Goal: Check status: Check status

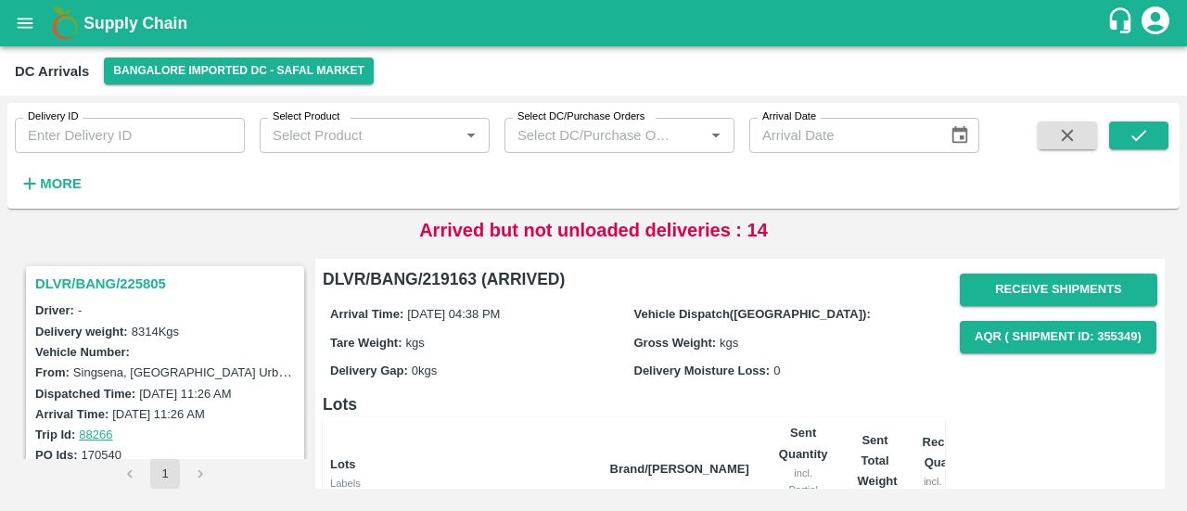
scroll to position [307, 0]
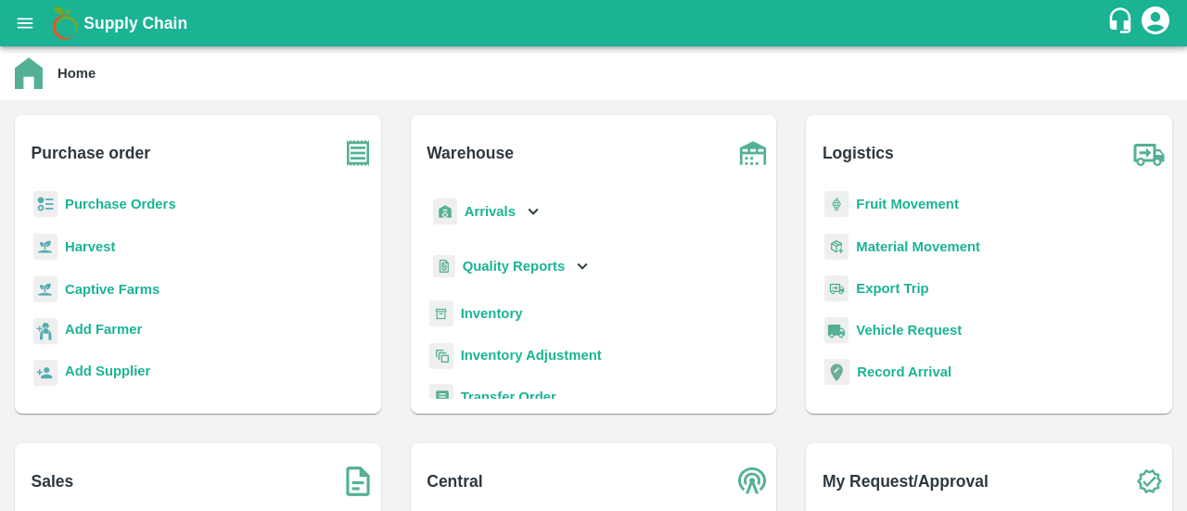
click at [129, 202] on b "Purchase Orders" at bounding box center [120, 204] width 111 height 15
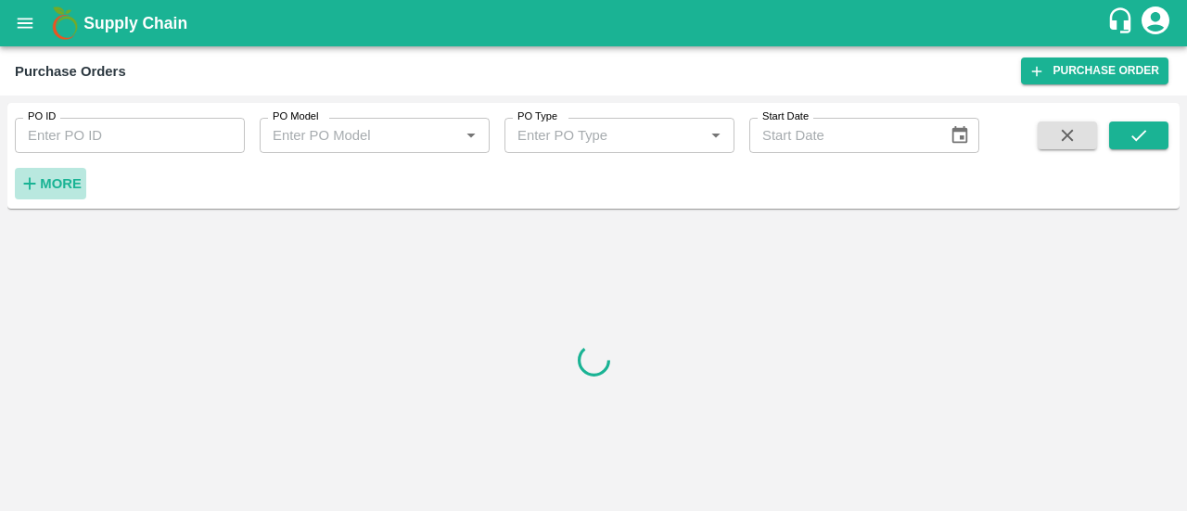
click at [70, 176] on strong "More" at bounding box center [61, 183] width 42 height 15
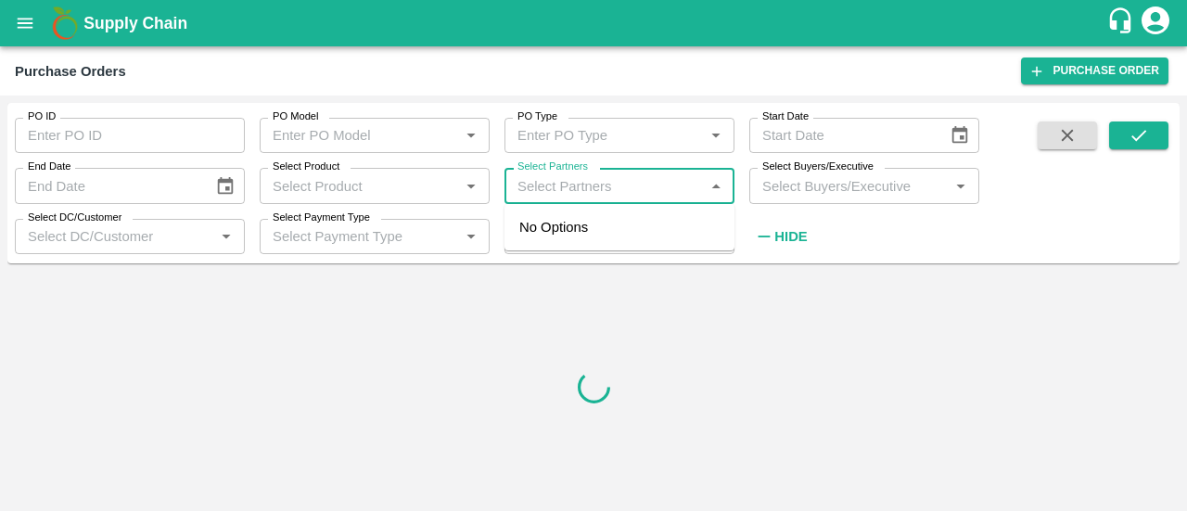
click at [586, 193] on input "Select Partners" at bounding box center [604, 185] width 188 height 24
type input "dfc global"
click at [612, 215] on div "DFC Global LLP-, -8056805889" at bounding box center [619, 237] width 230 height 53
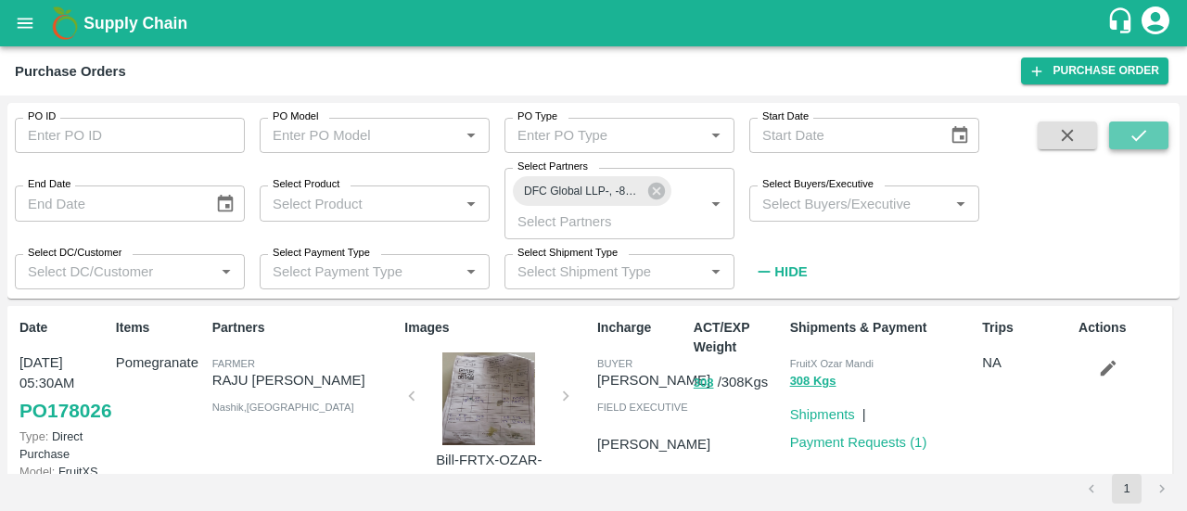
click at [1138, 144] on icon "submit" at bounding box center [1138, 135] width 20 height 20
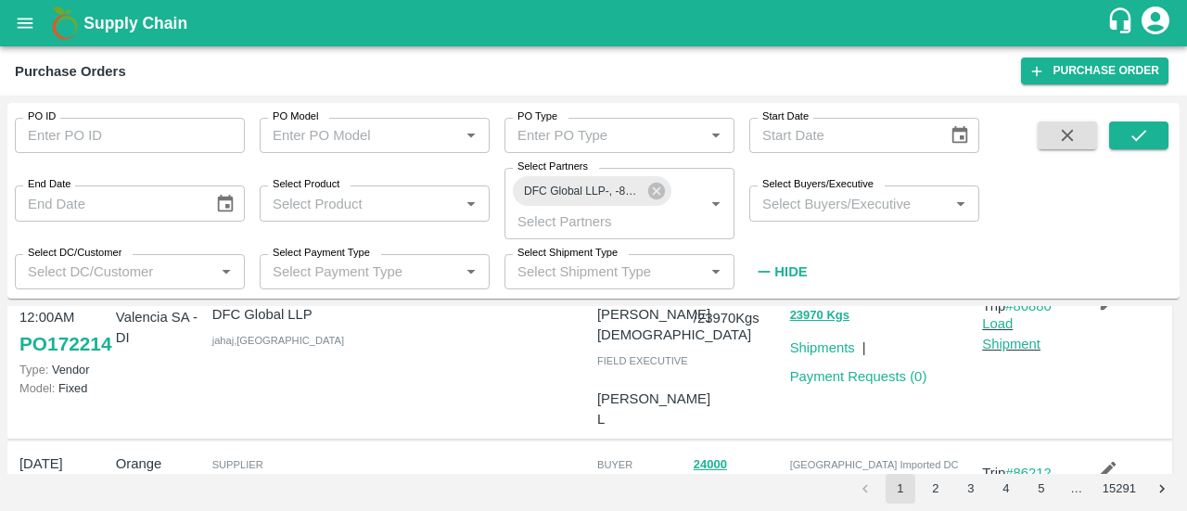
scroll to position [980, 0]
click at [75, 353] on link "PO 172214" at bounding box center [65, 341] width 92 height 33
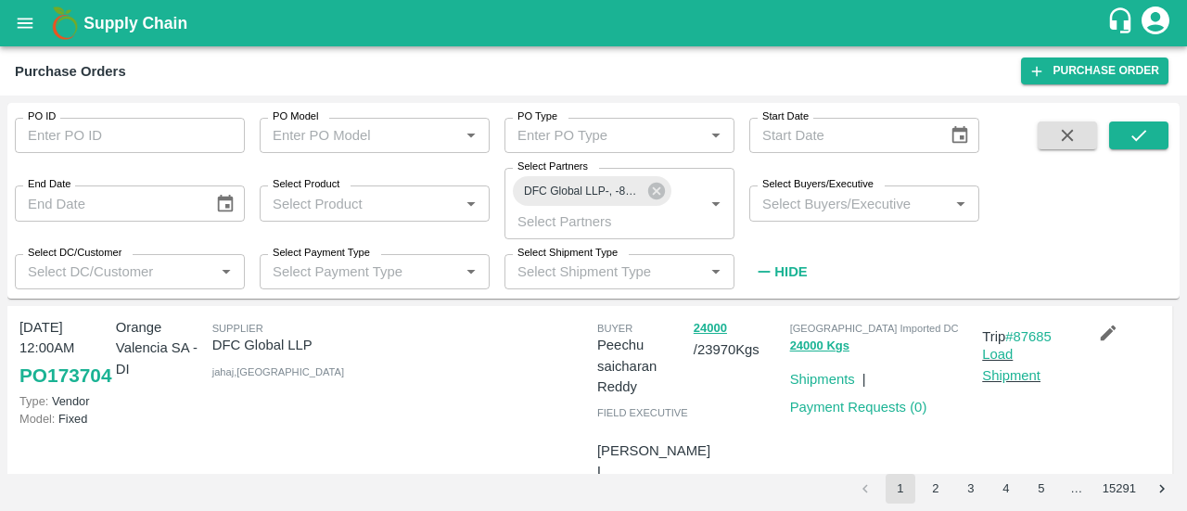
scroll to position [403, 0]
click at [67, 379] on link "PO 173704" at bounding box center [65, 374] width 92 height 33
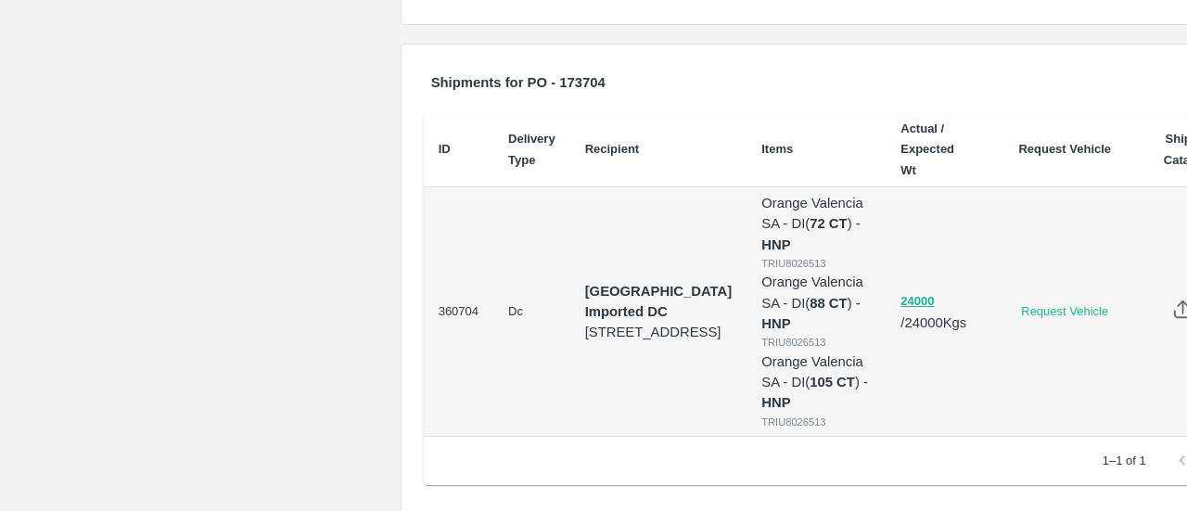
scroll to position [686, 0]
click at [761, 350] on div "TRIU8026513" at bounding box center [815, 341] width 109 height 17
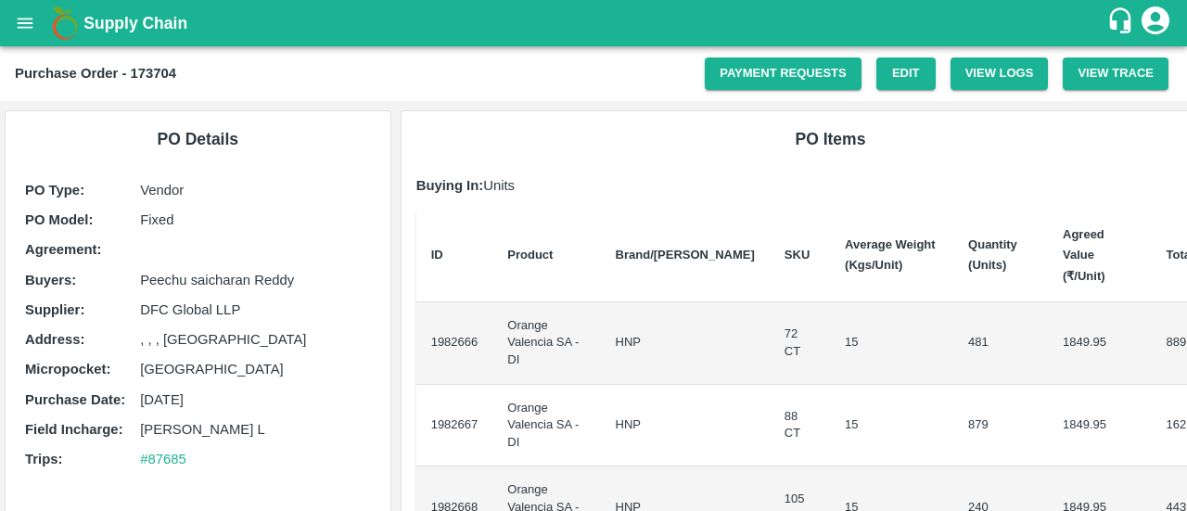
scroll to position [714, 0]
